Goal: Task Accomplishment & Management: Use online tool/utility

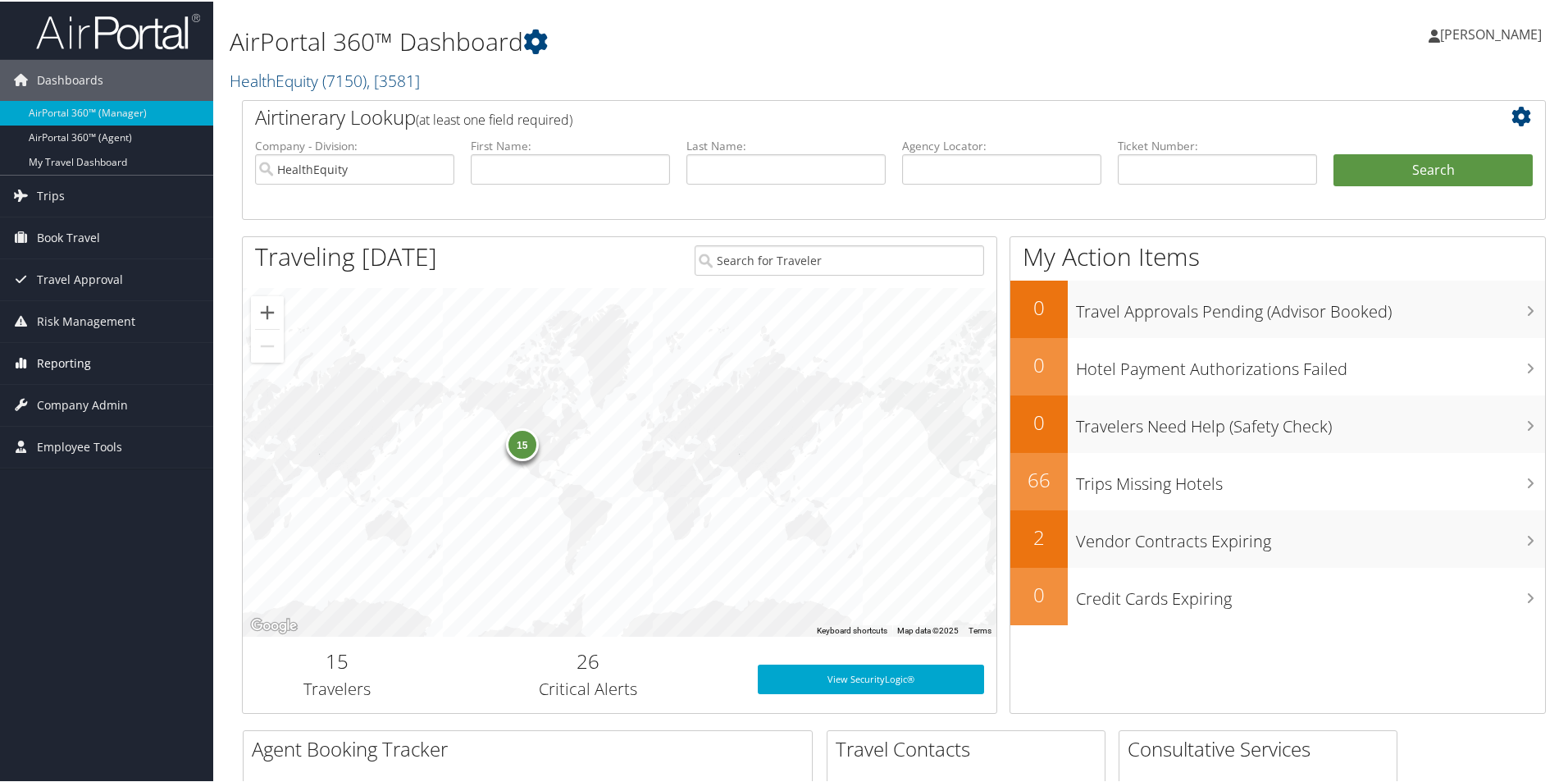
click at [72, 365] on span "Reporting" at bounding box center [63, 362] width 54 height 41
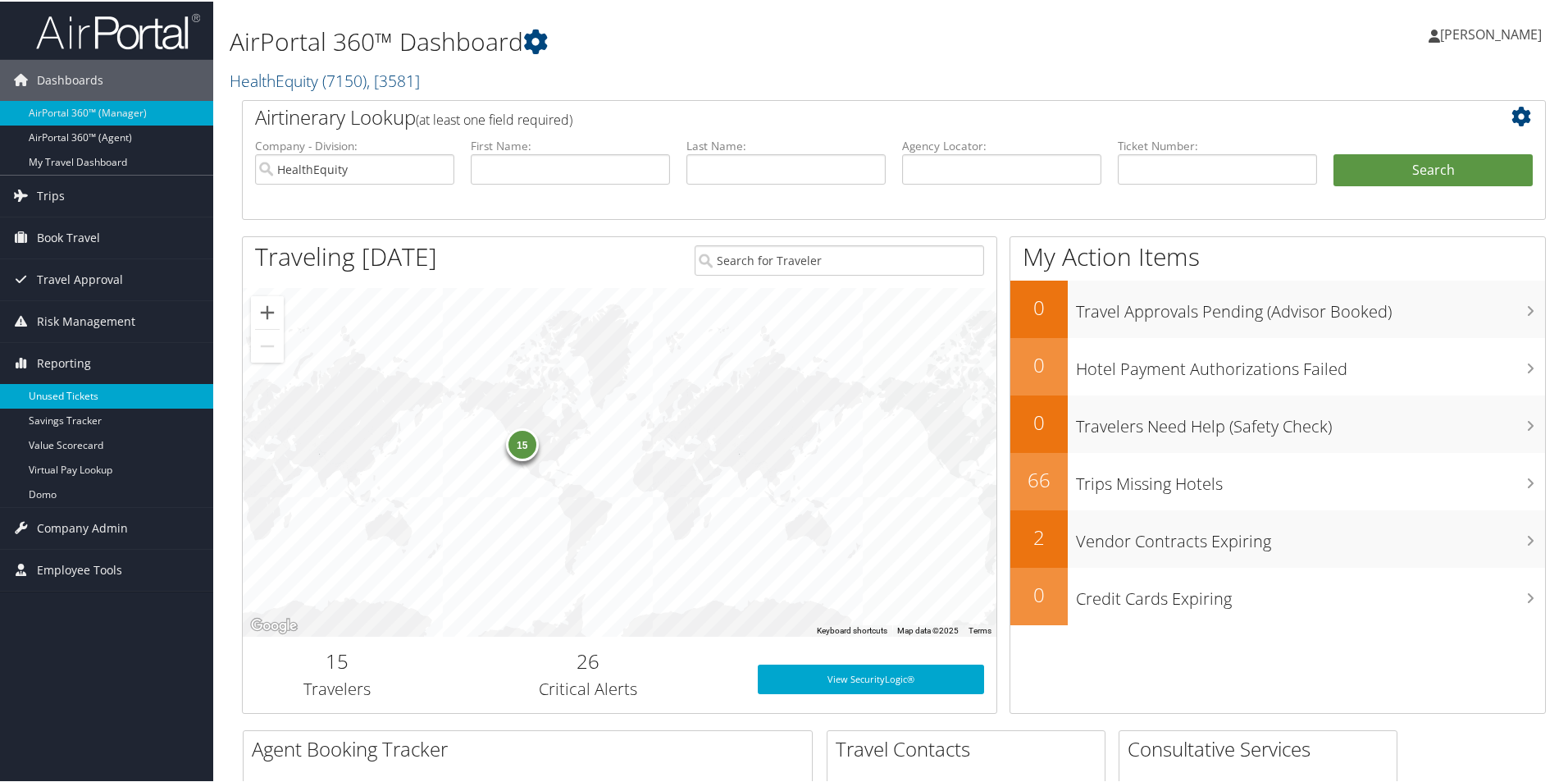
click at [75, 392] on link "Unused Tickets" at bounding box center [106, 394] width 213 height 25
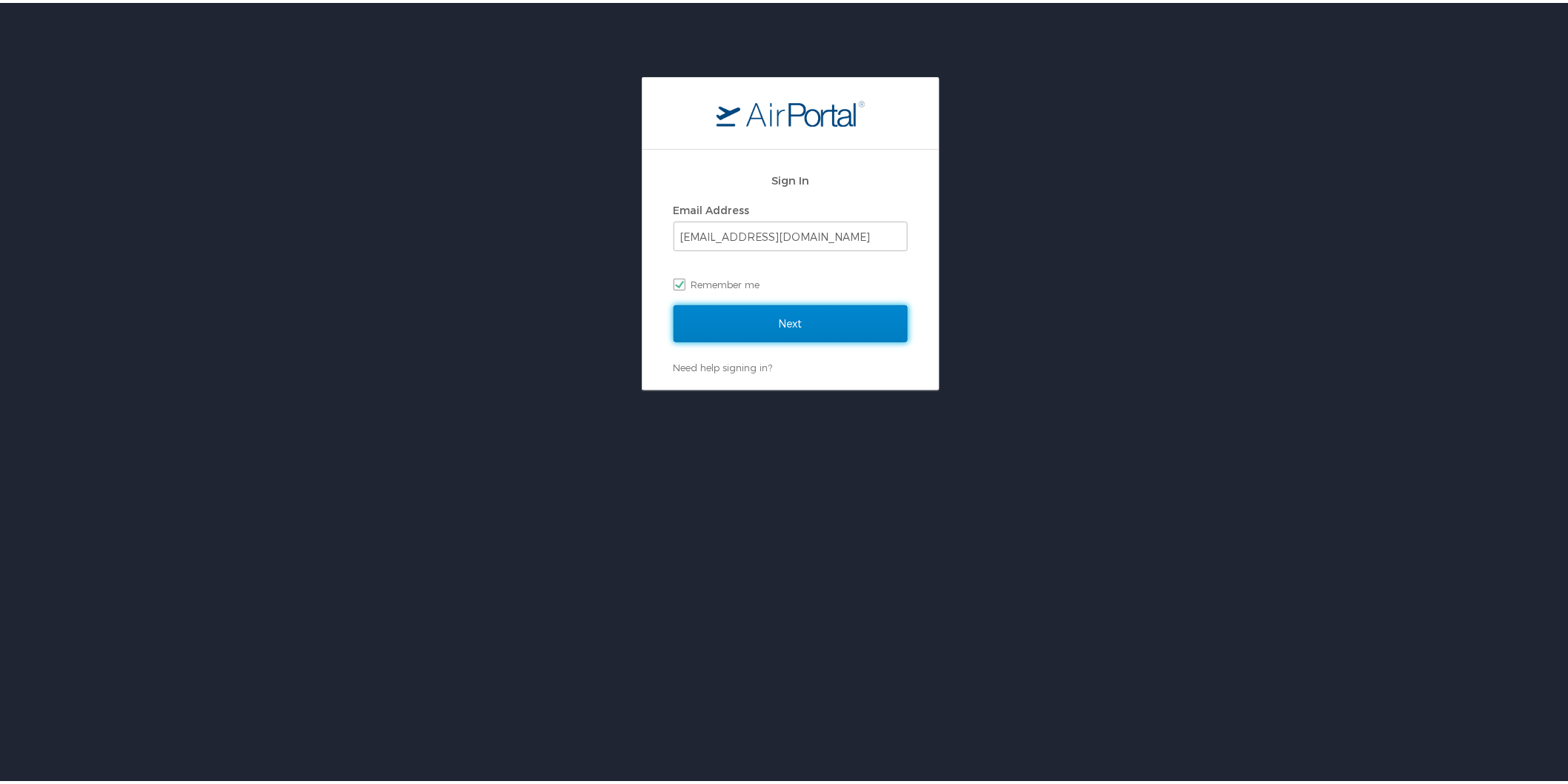
click at [771, 320] on input "Next" at bounding box center [790, 321] width 234 height 37
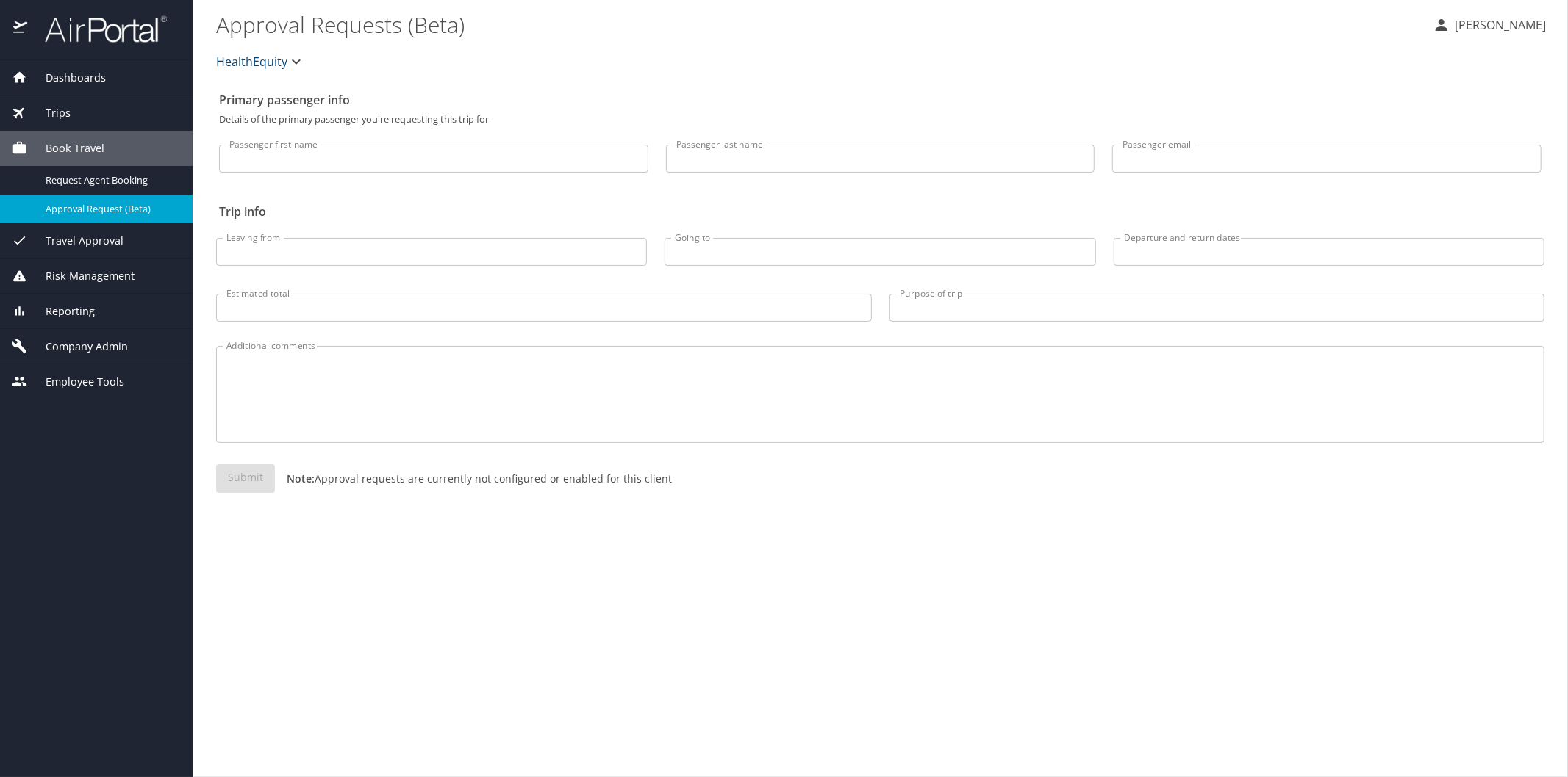
click at [70, 310] on span "Reporting" at bounding box center [61, 311] width 67 height 16
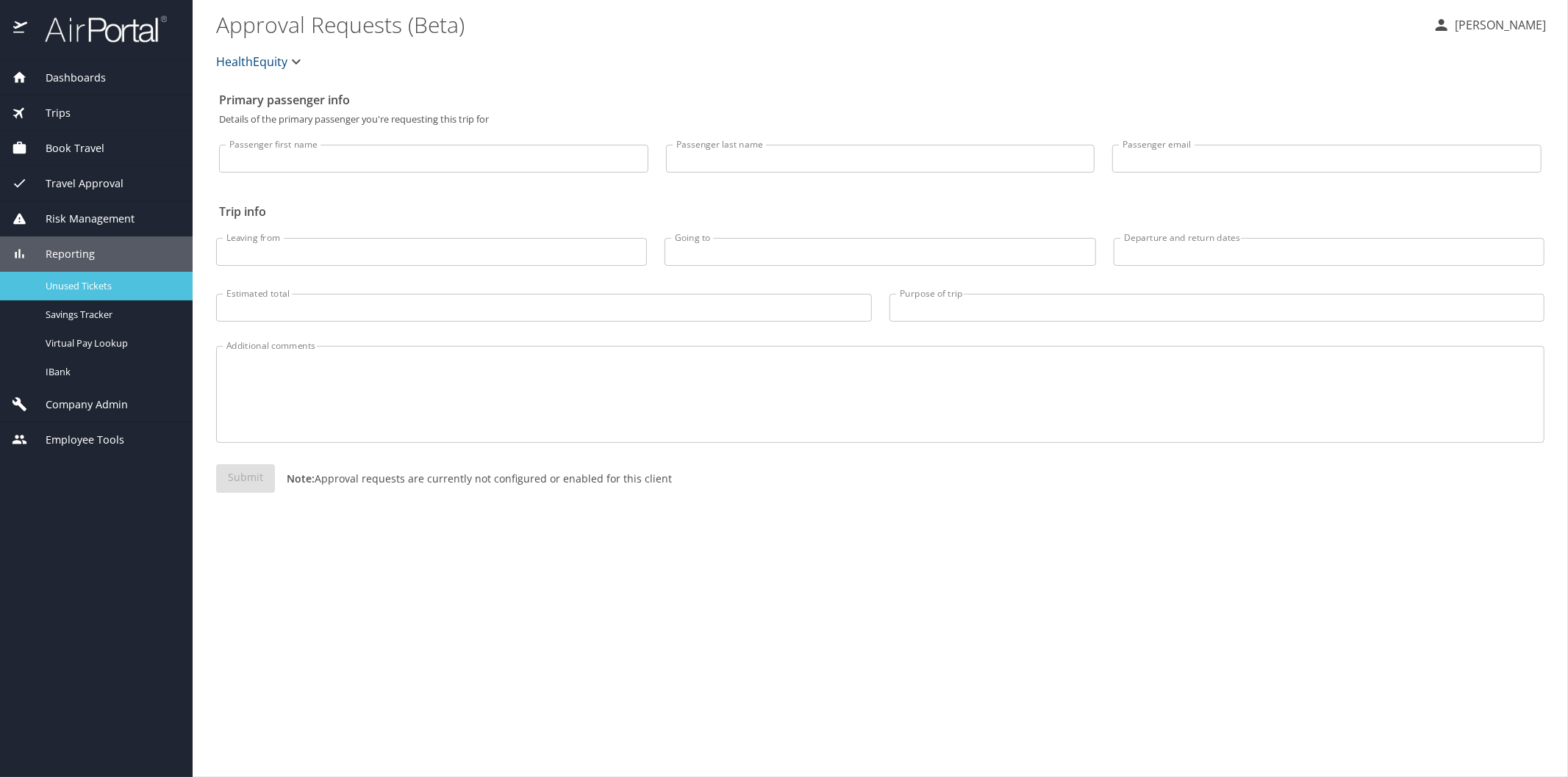
click at [91, 288] on span "Unused Tickets" at bounding box center [110, 286] width 130 height 14
